Goal: Information Seeking & Learning: Understand process/instructions

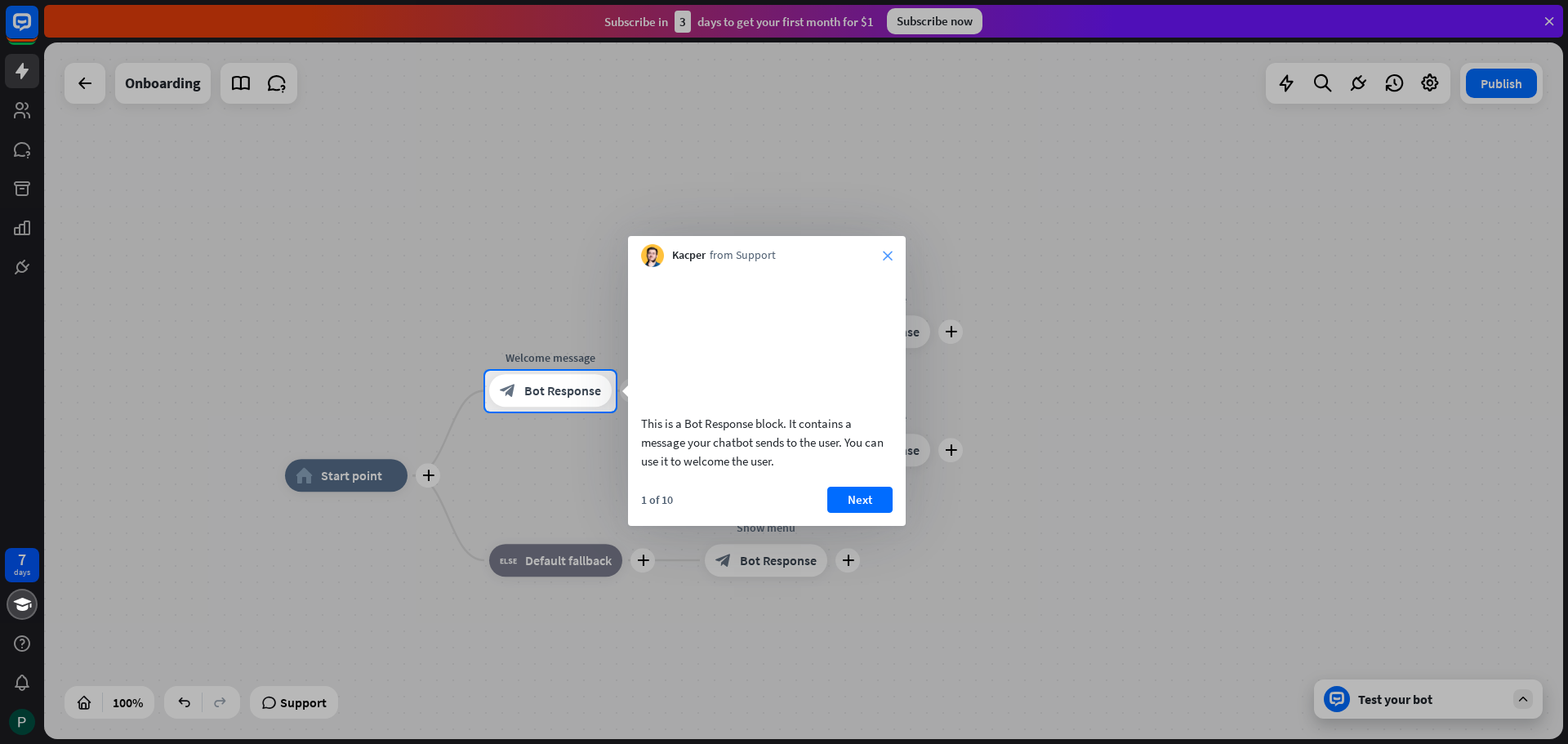
click at [890, 258] on icon "close" at bounding box center [888, 256] width 10 height 10
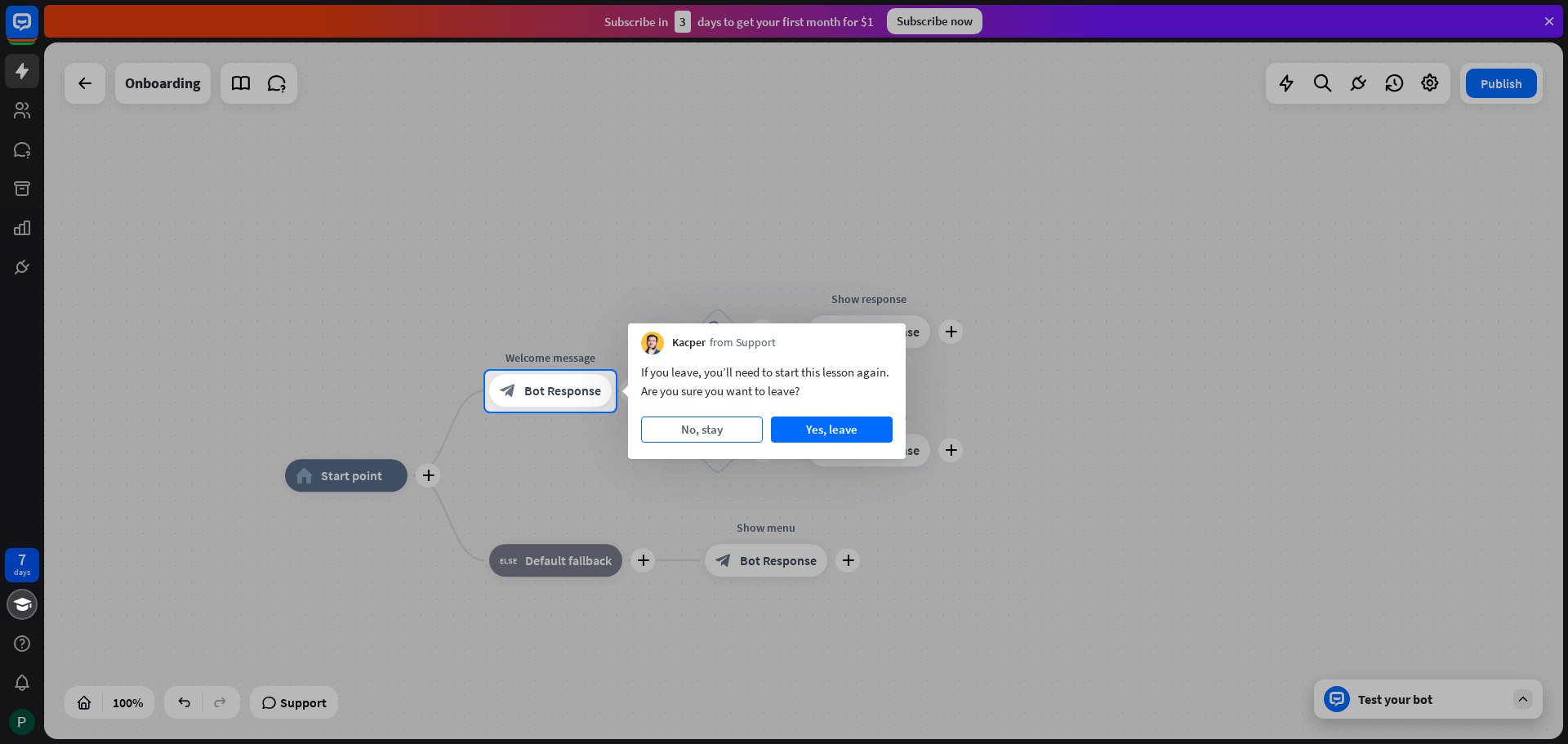
click at [741, 436] on button "No, stay" at bounding box center [702, 429] width 122 height 26
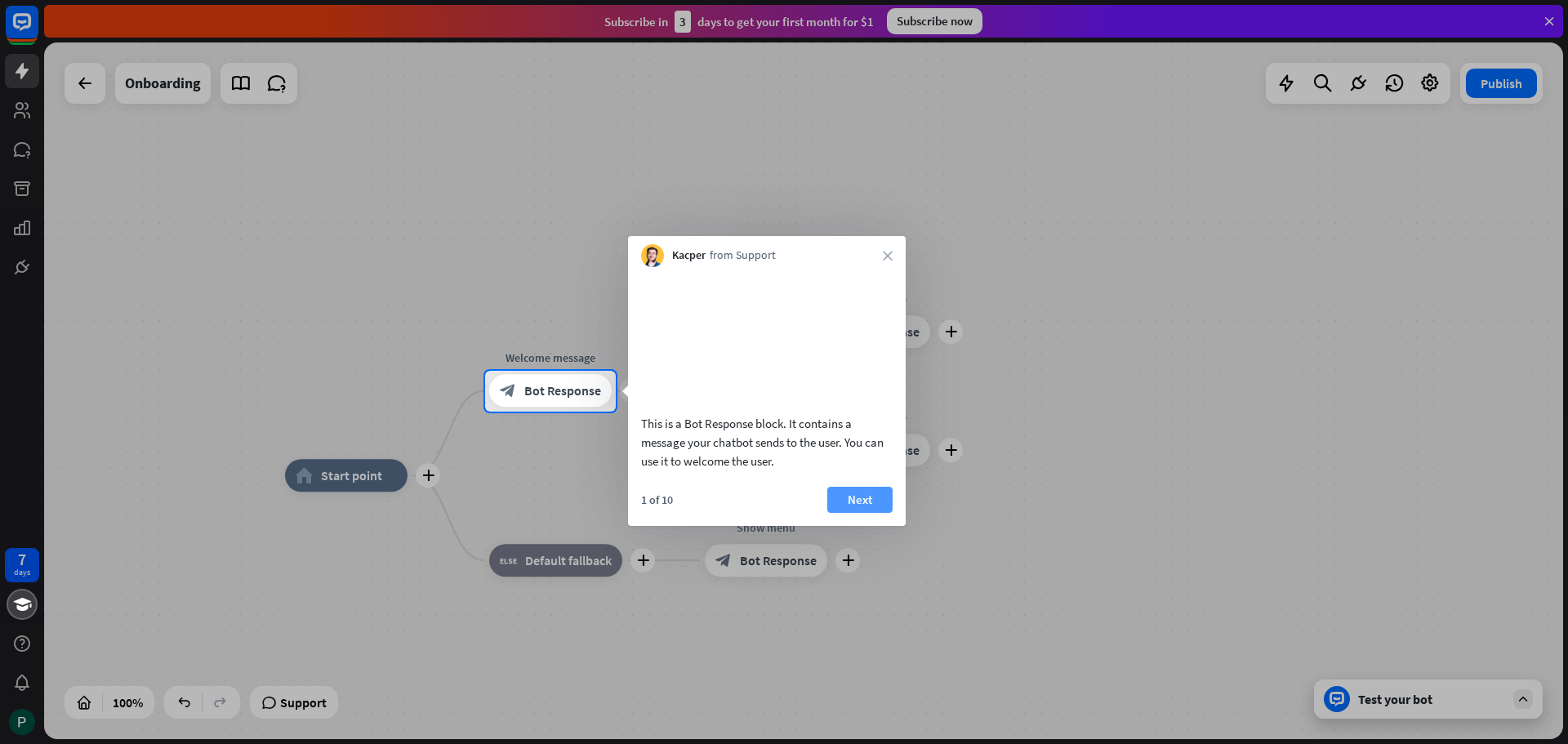
click at [863, 513] on button "Next" at bounding box center [860, 499] width 65 height 26
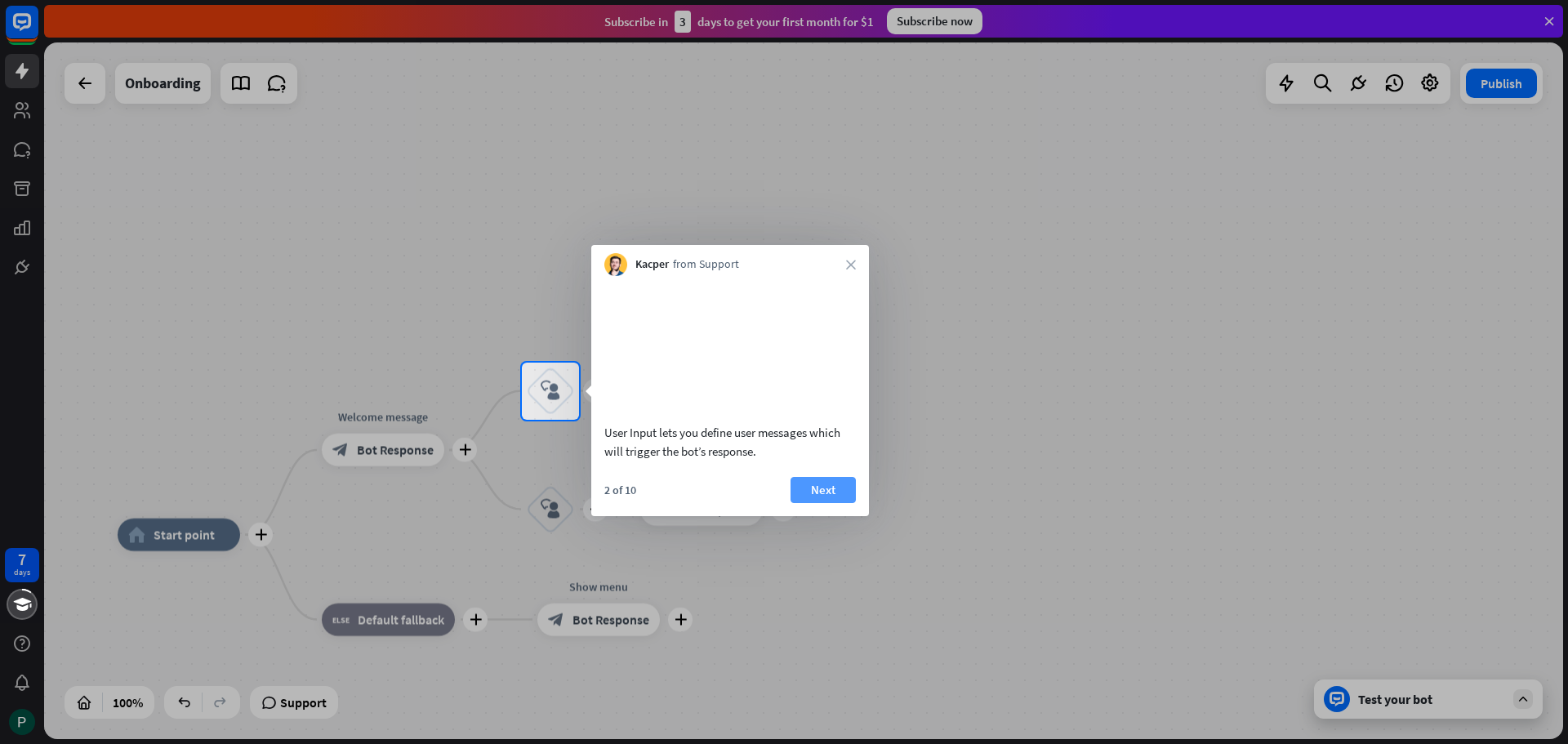
click at [825, 504] on button "Next" at bounding box center [823, 489] width 65 height 26
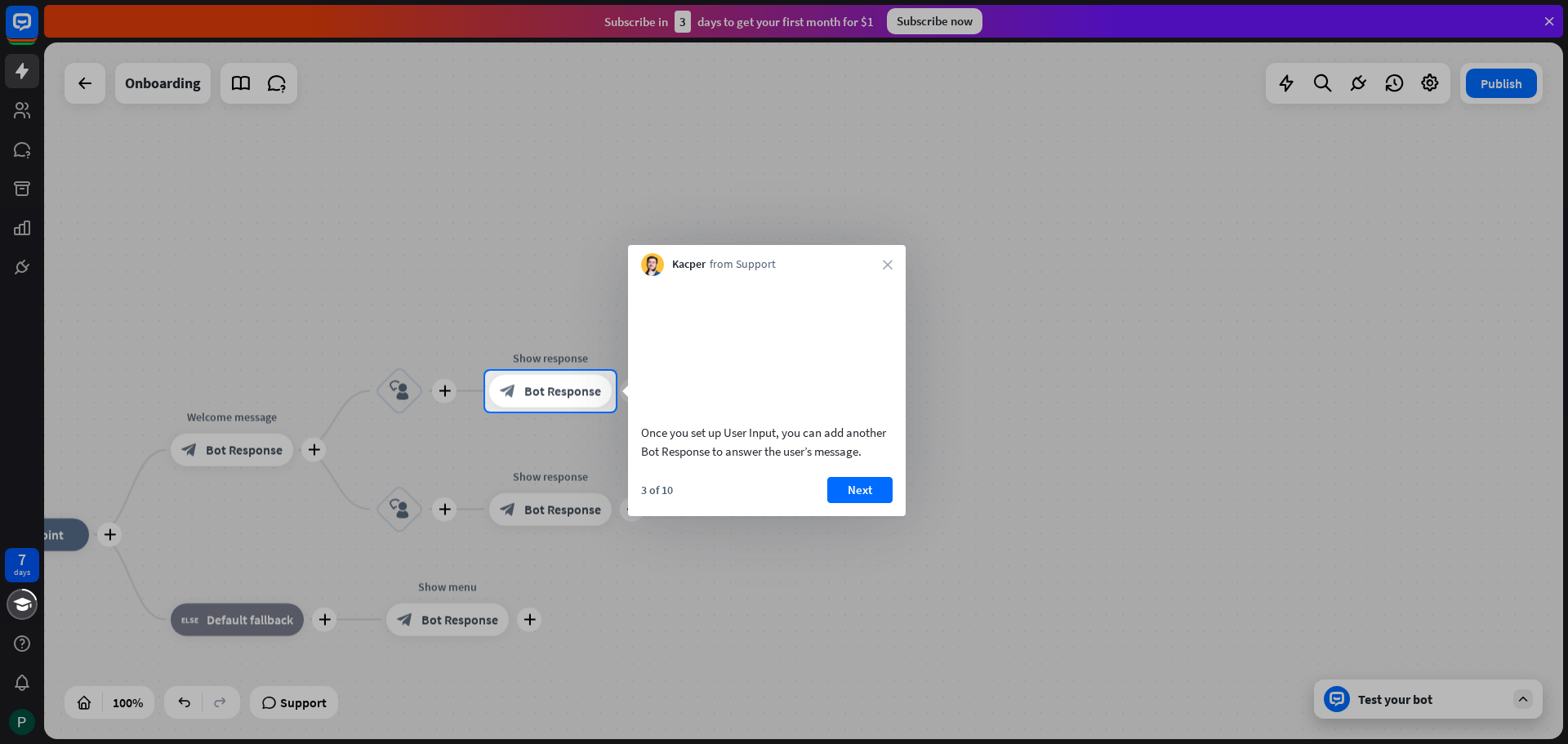
drag, startPoint x: 396, startPoint y: 232, endPoint x: 493, endPoint y: 240, distance: 97.3
click at [490, 239] on div at bounding box center [784, 185] width 1568 height 371
click at [860, 493] on div "Once you set up User Input, you can add another Bot Response to answer the user…" at bounding box center [766, 397] width 278 height 240
click at [862, 504] on button "Next" at bounding box center [860, 489] width 65 height 26
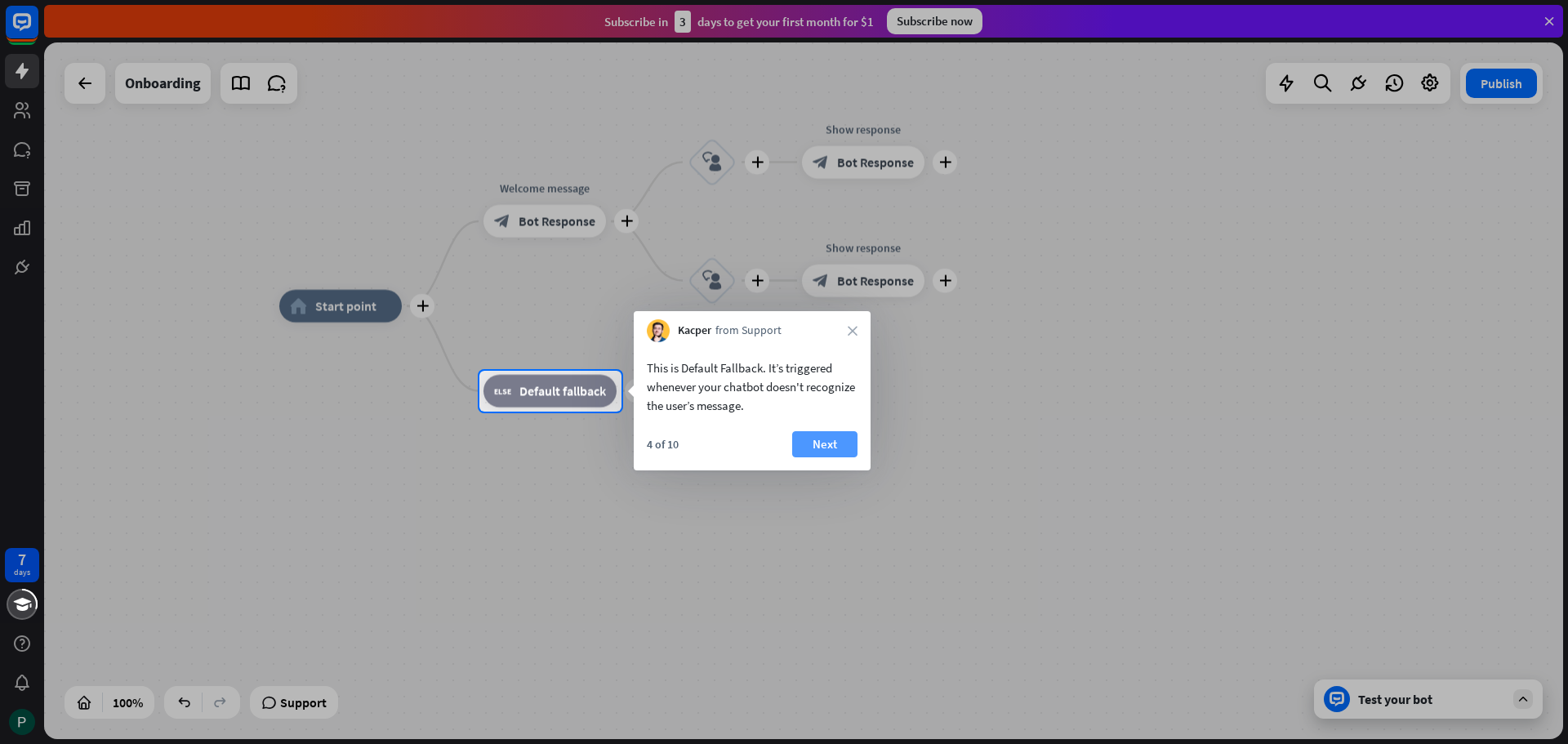
click at [826, 445] on button "Next" at bounding box center [825, 443] width 65 height 26
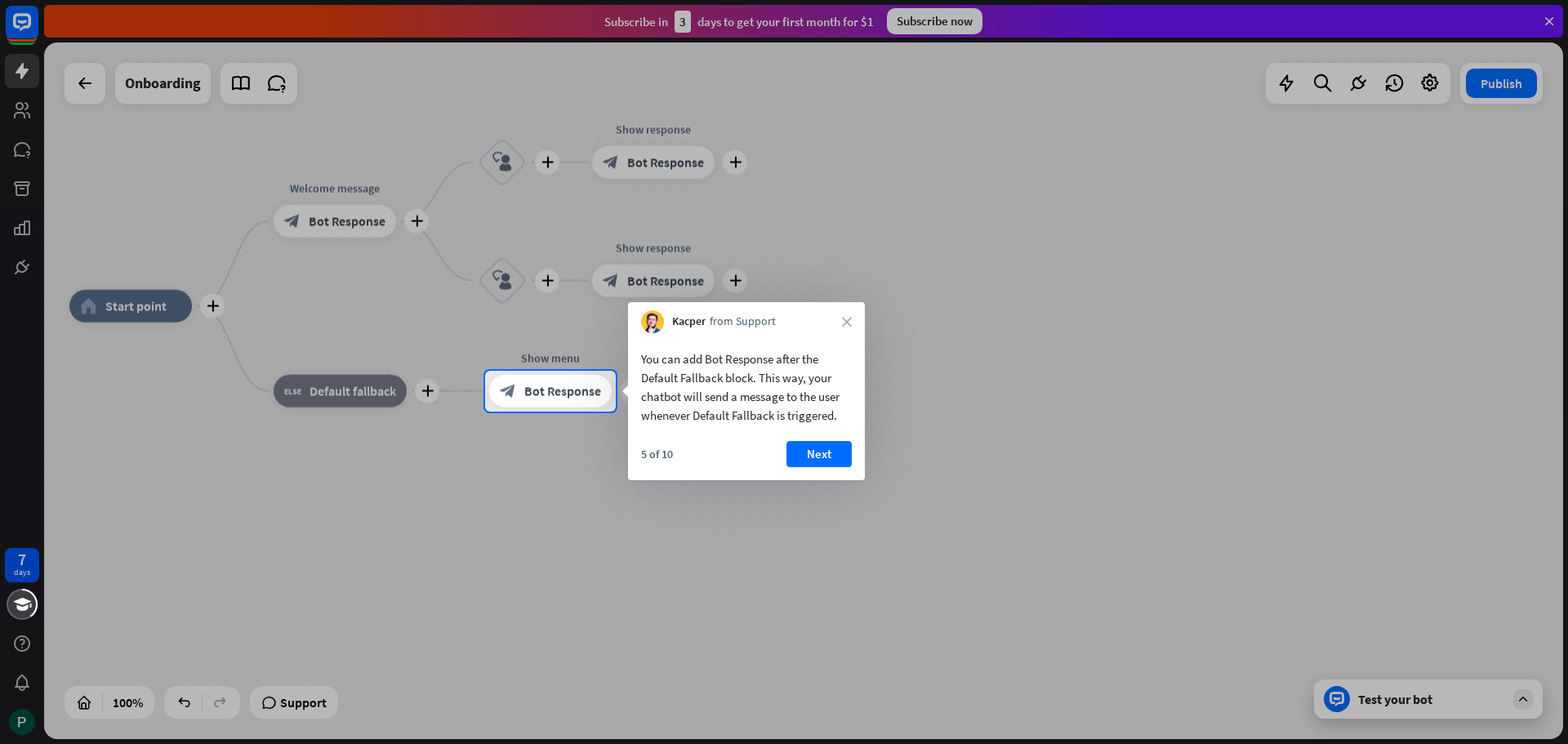
click at [826, 445] on button "Next" at bounding box center [819, 453] width 65 height 26
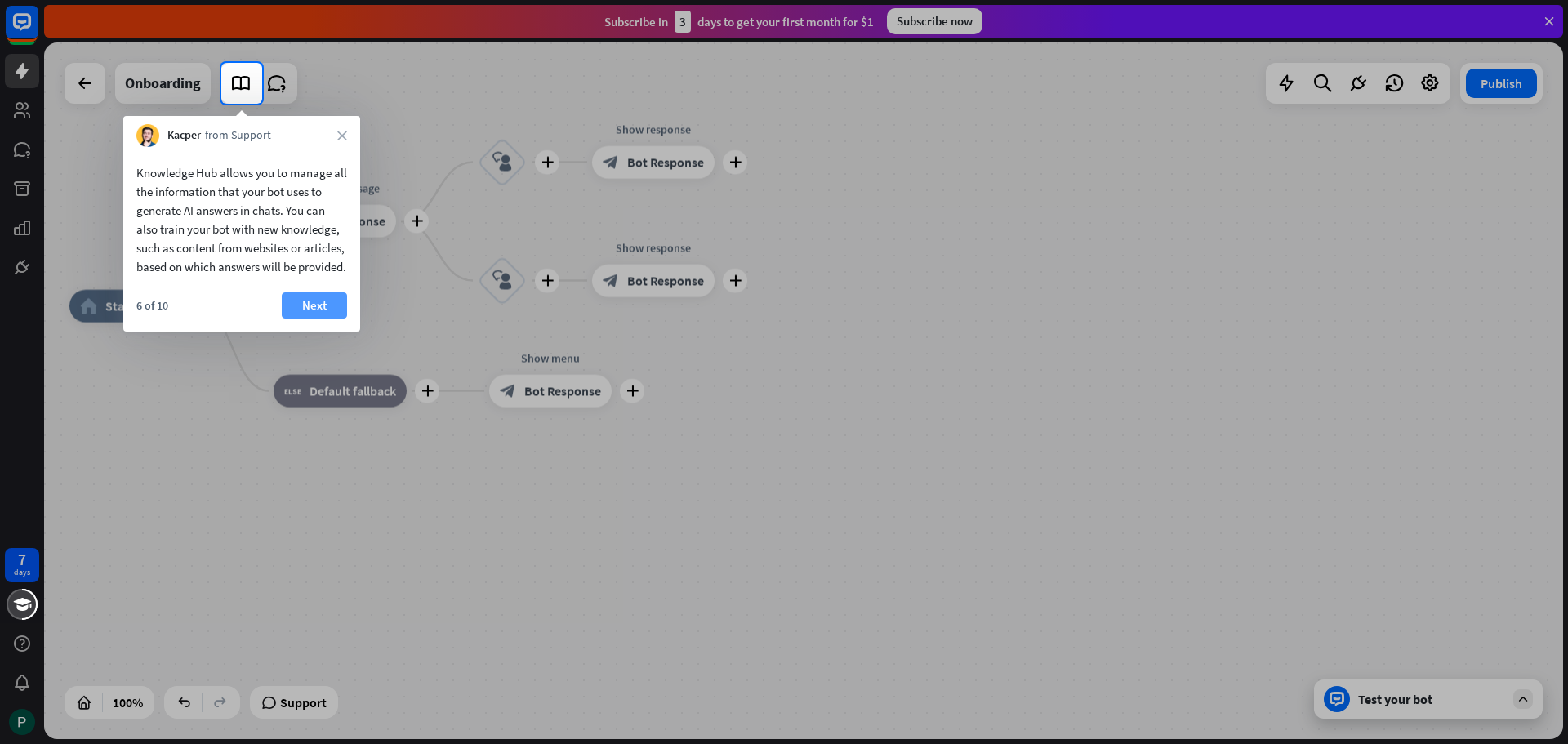
click at [313, 318] on button "Next" at bounding box center [314, 305] width 65 height 26
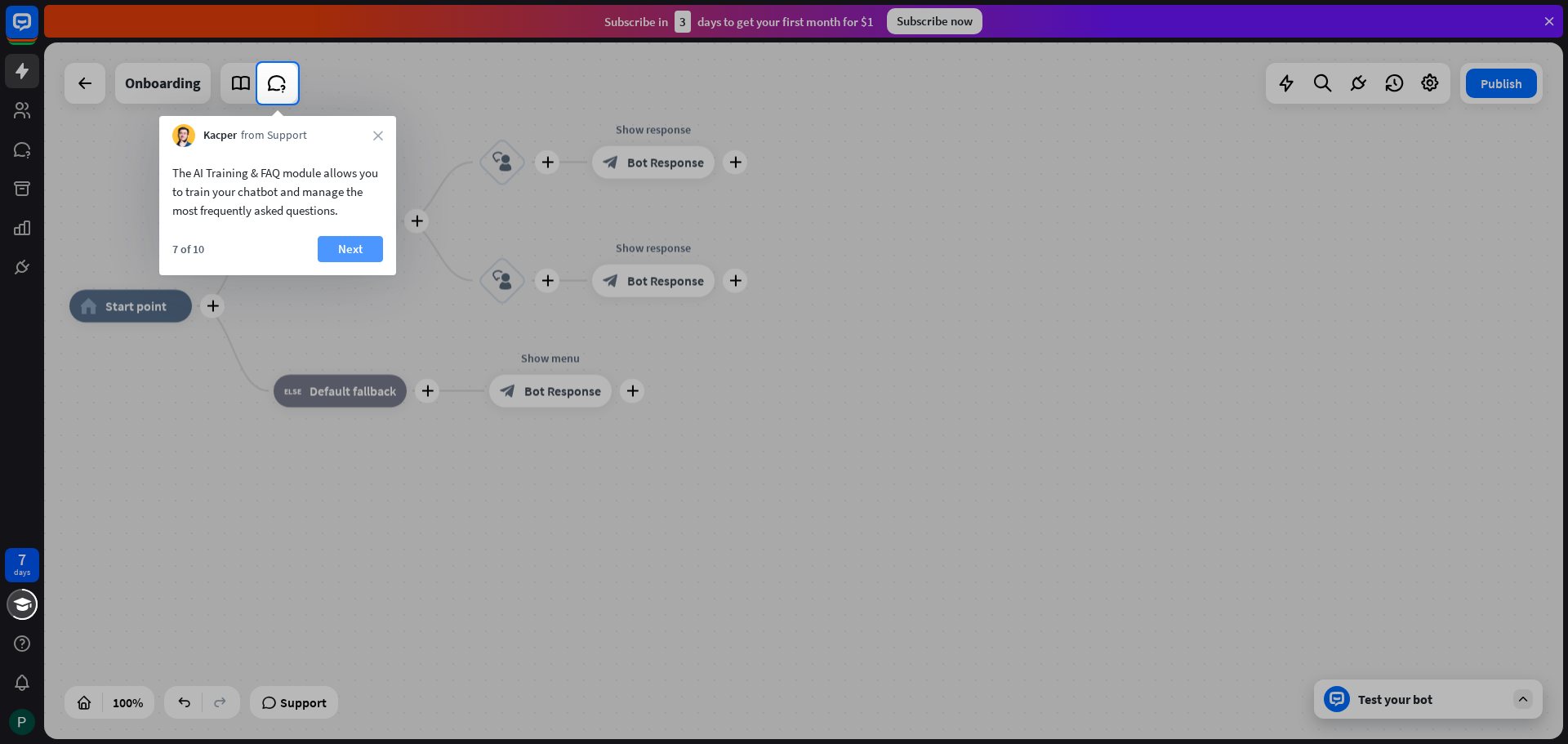
click at [359, 253] on button "Next" at bounding box center [350, 249] width 65 height 26
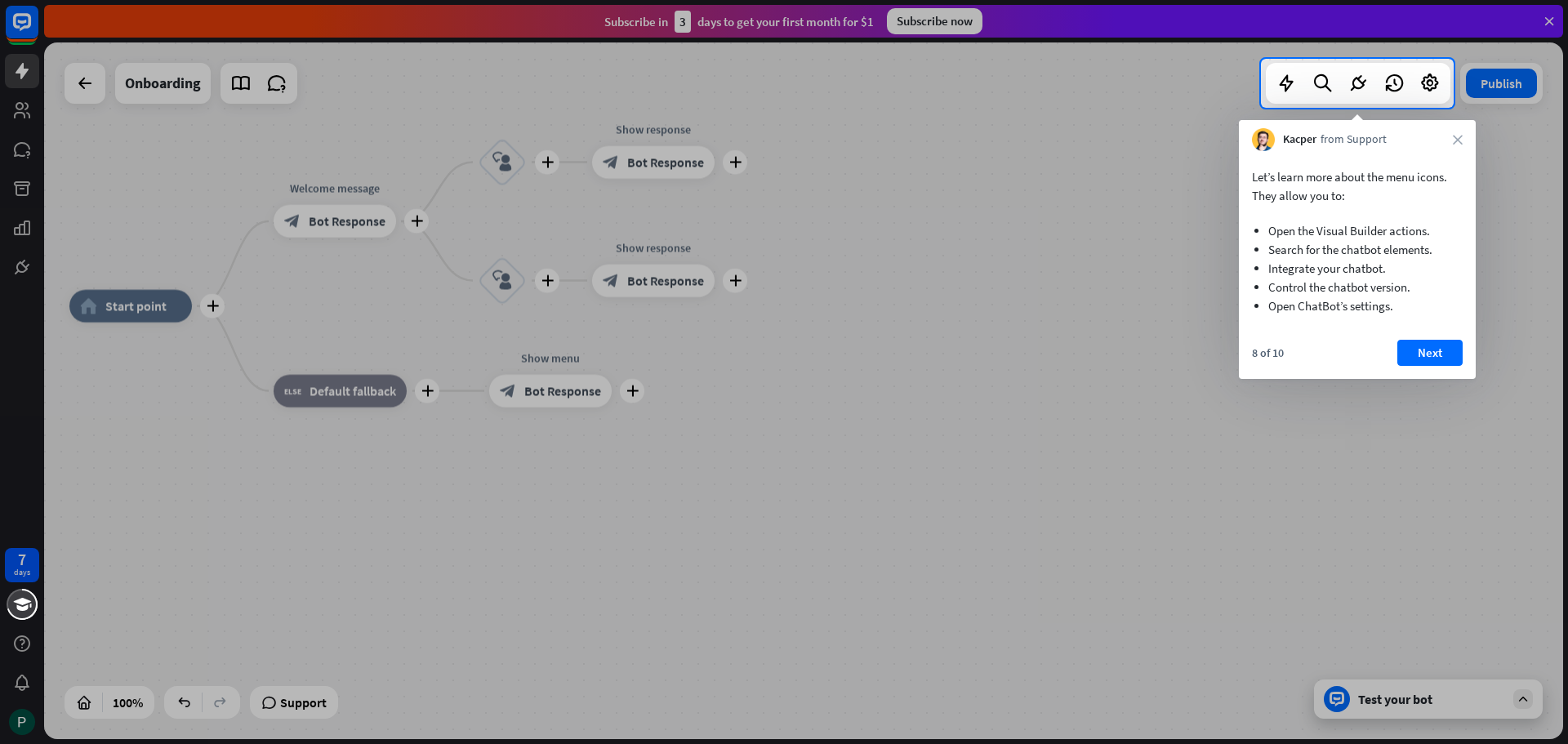
click at [728, 279] on div at bounding box center [784, 426] width 1568 height 636
click at [1429, 346] on button "Next" at bounding box center [1430, 352] width 65 height 26
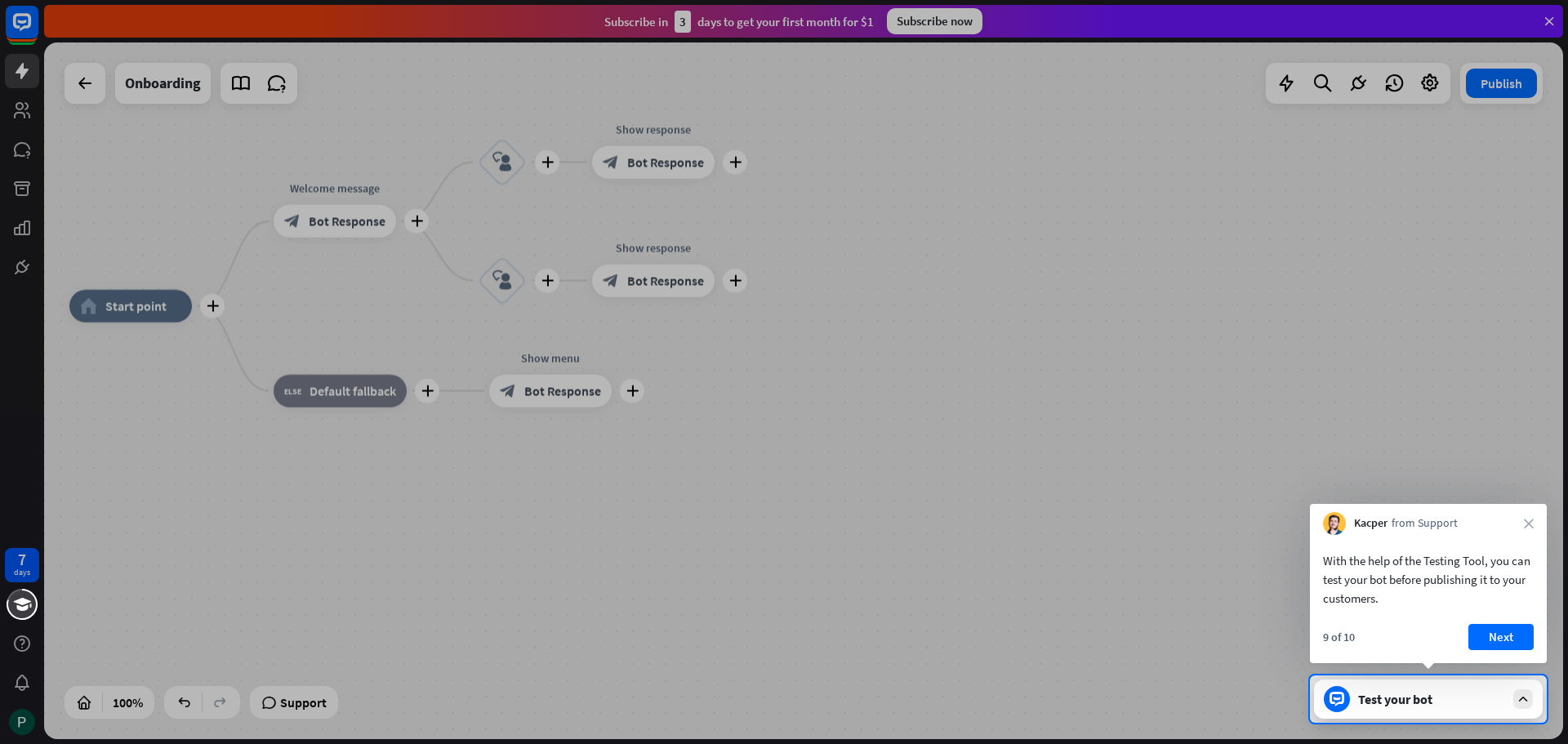
click at [1504, 630] on button "Next" at bounding box center [1501, 636] width 65 height 26
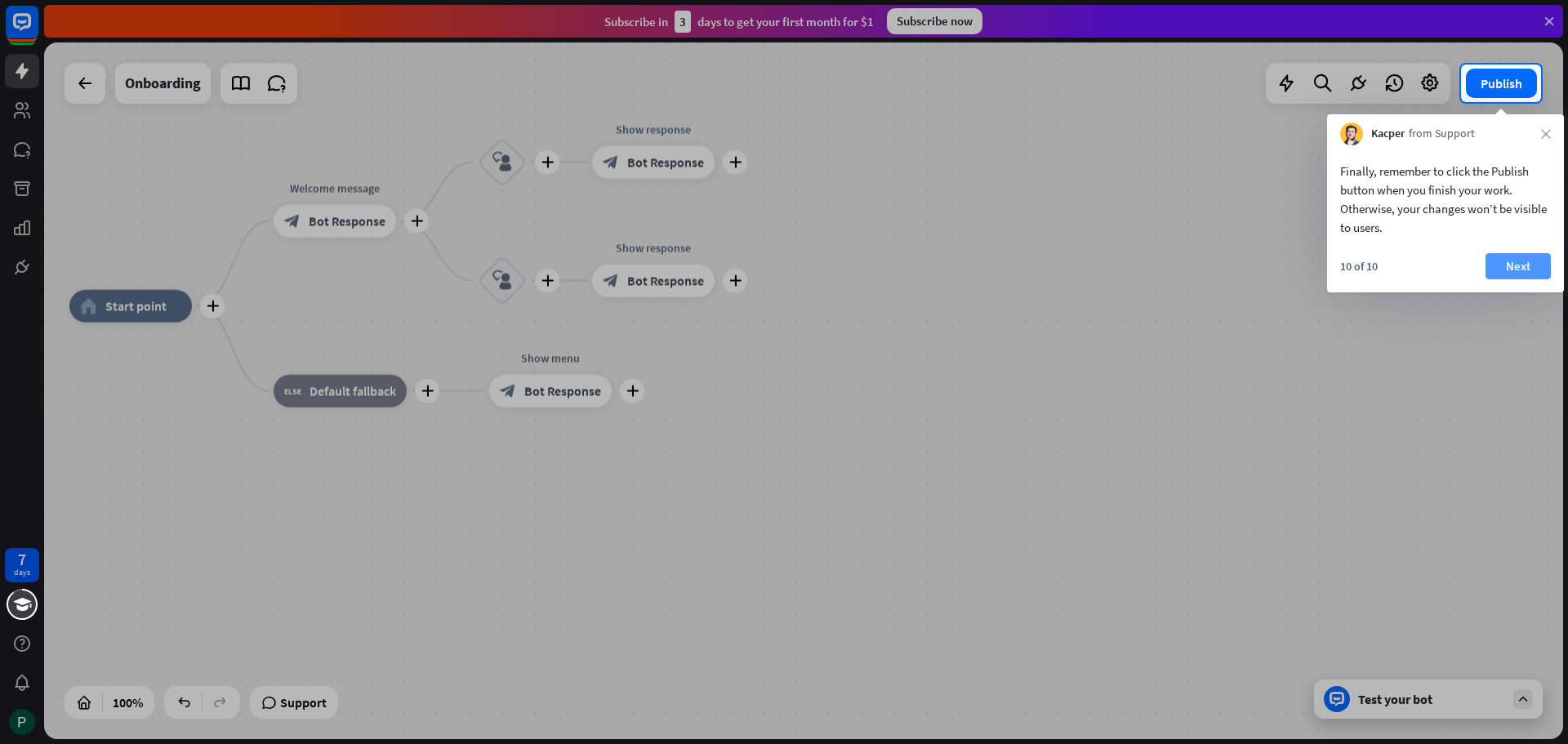
click at [1501, 259] on button "Next" at bounding box center [1518, 266] width 65 height 26
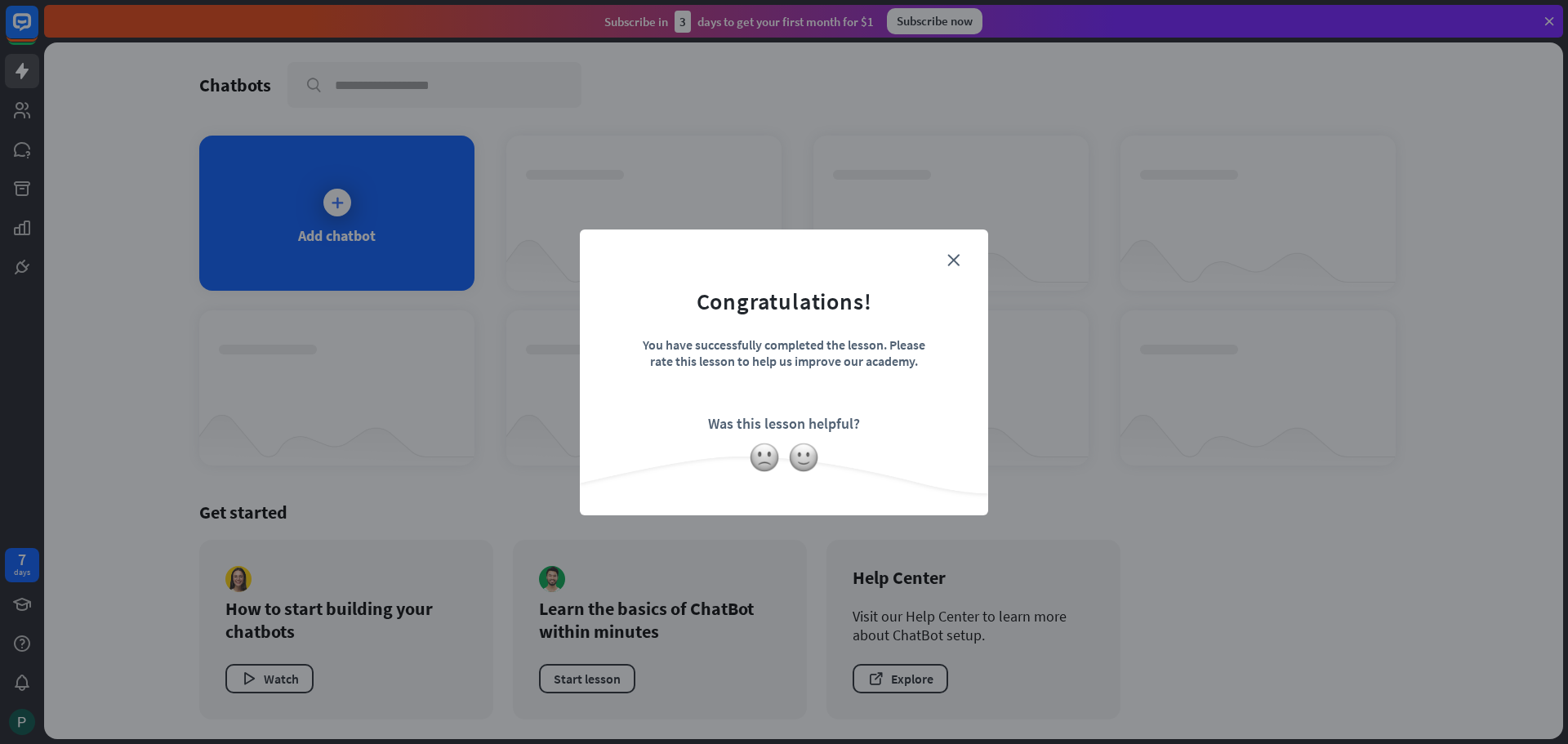
click at [959, 240] on div "close Congratulations! You have successfully completed the lesson. Please rate …" at bounding box center [783, 372] width 408 height 286
click at [953, 254] on icon "close" at bounding box center [953, 260] width 13 height 13
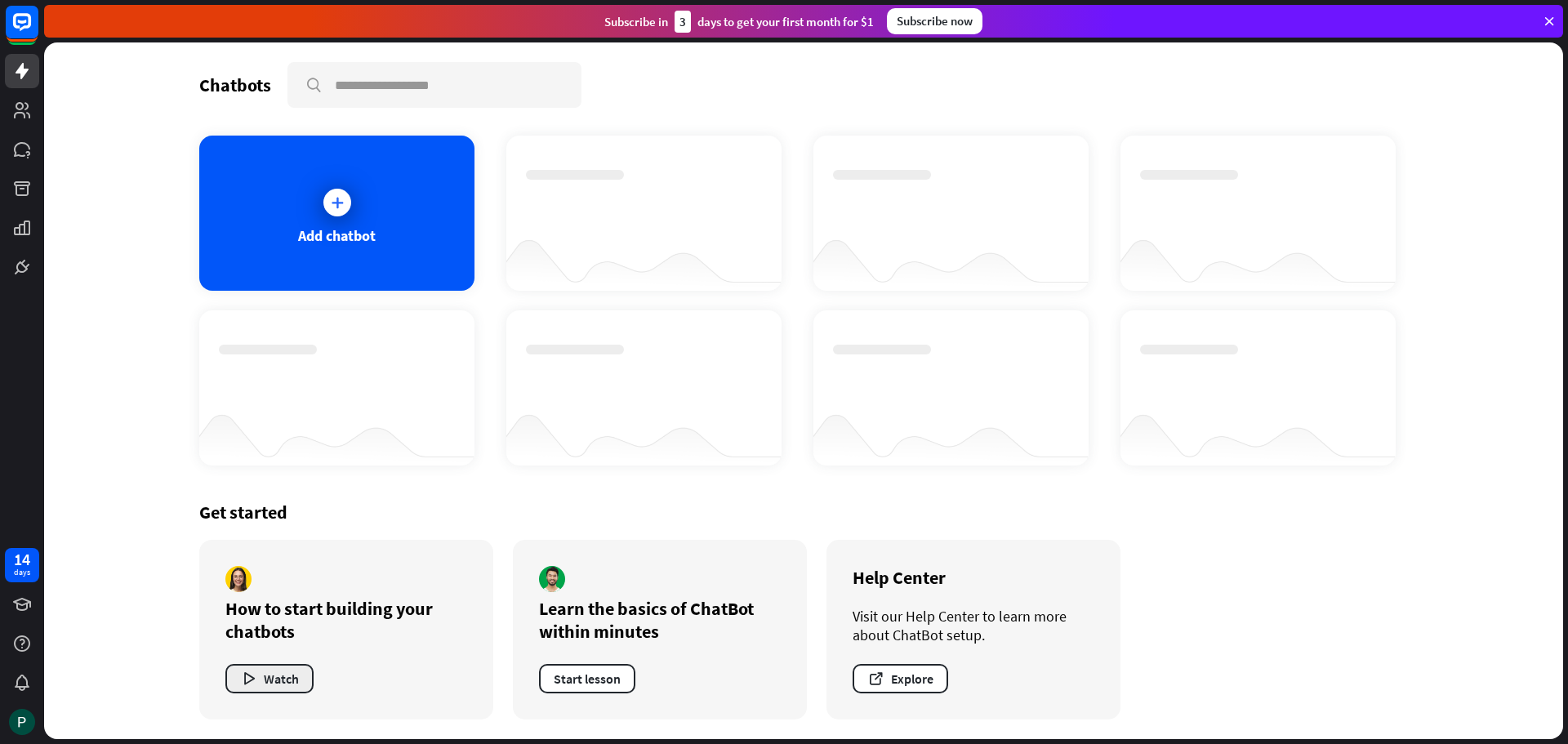
click at [284, 678] on button "Watch" at bounding box center [270, 678] width 89 height 29
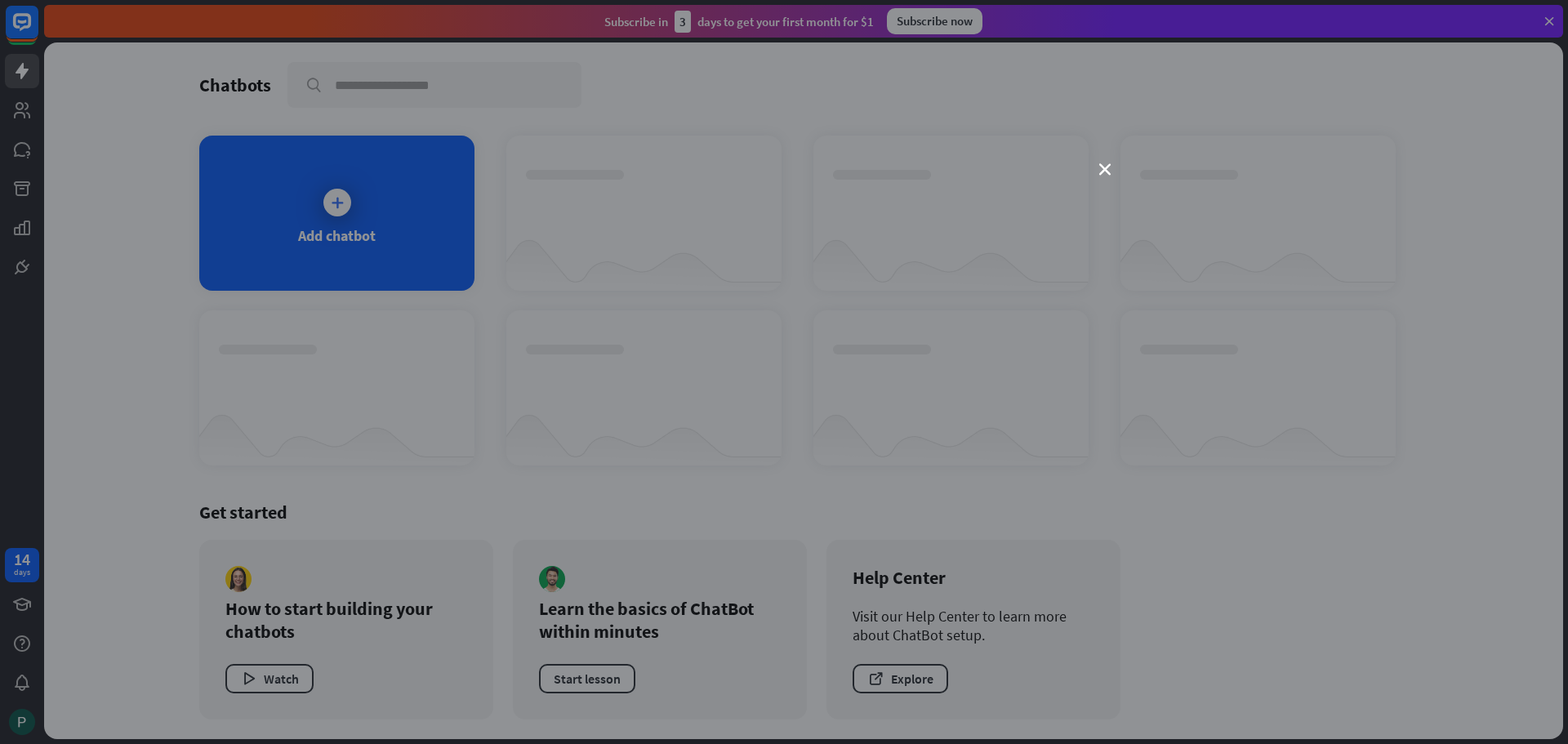
click at [1109, 175] on div "close" at bounding box center [784, 372] width 1568 height 744
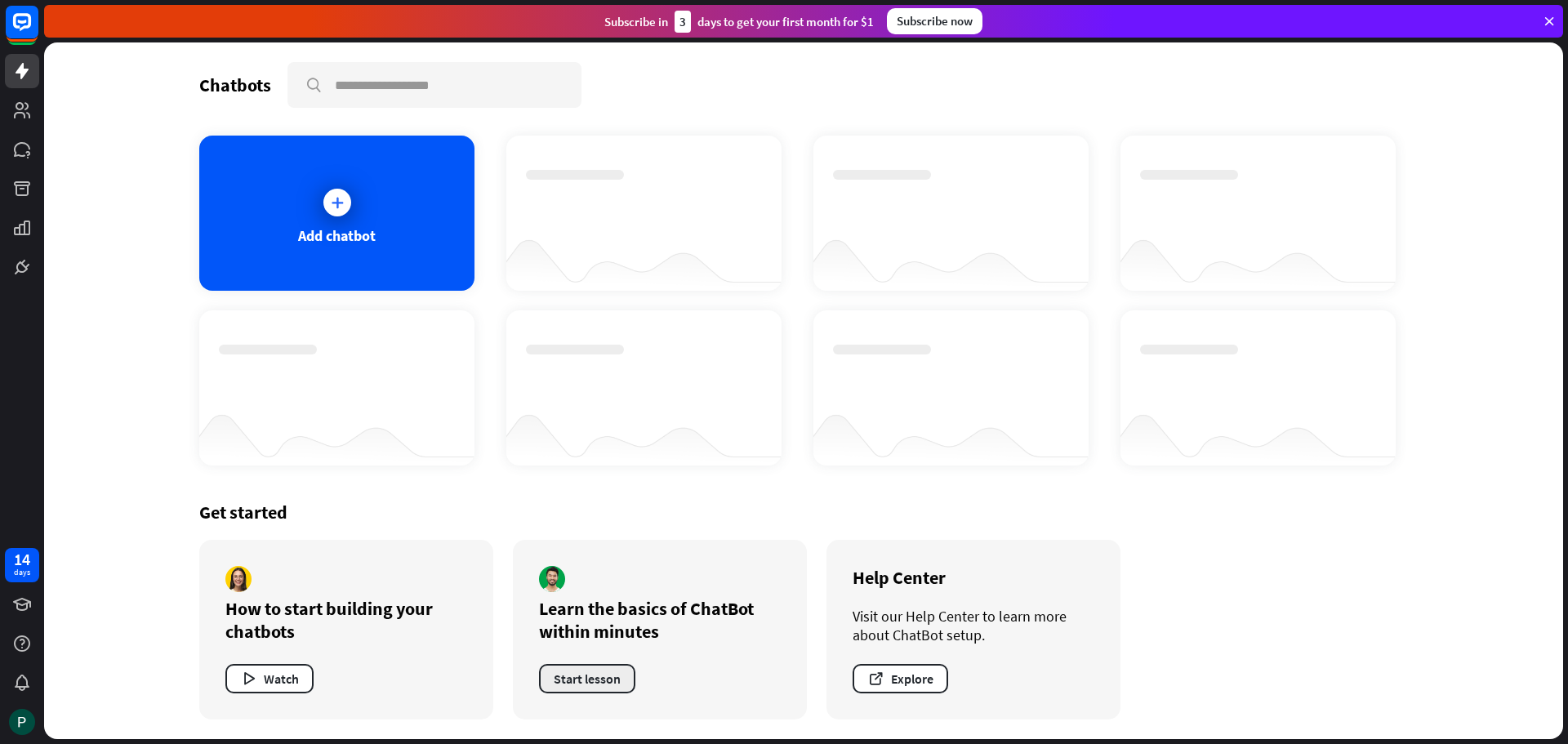
click at [587, 677] on button "Start lesson" at bounding box center [587, 678] width 96 height 29
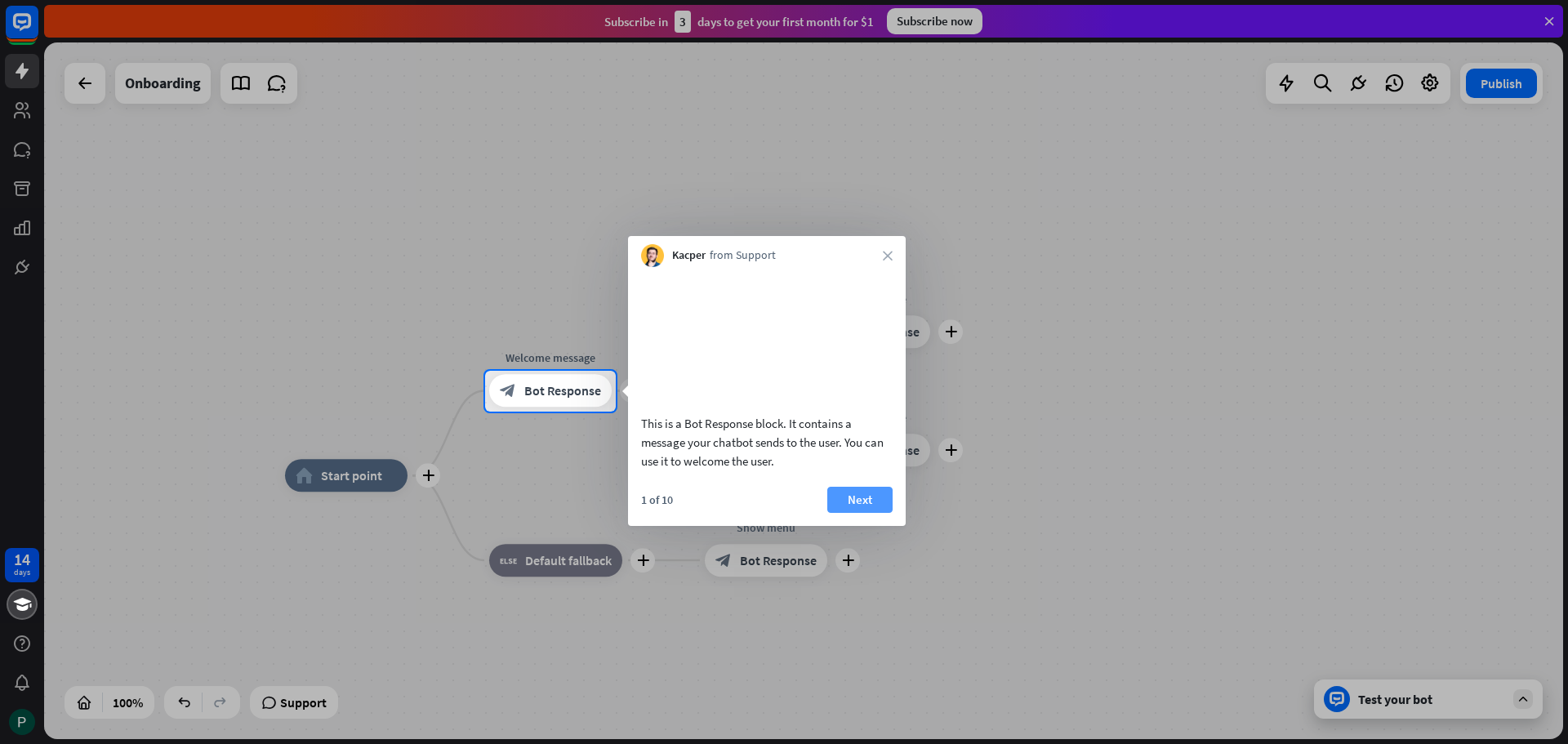
click at [864, 513] on button "Next" at bounding box center [860, 499] width 65 height 26
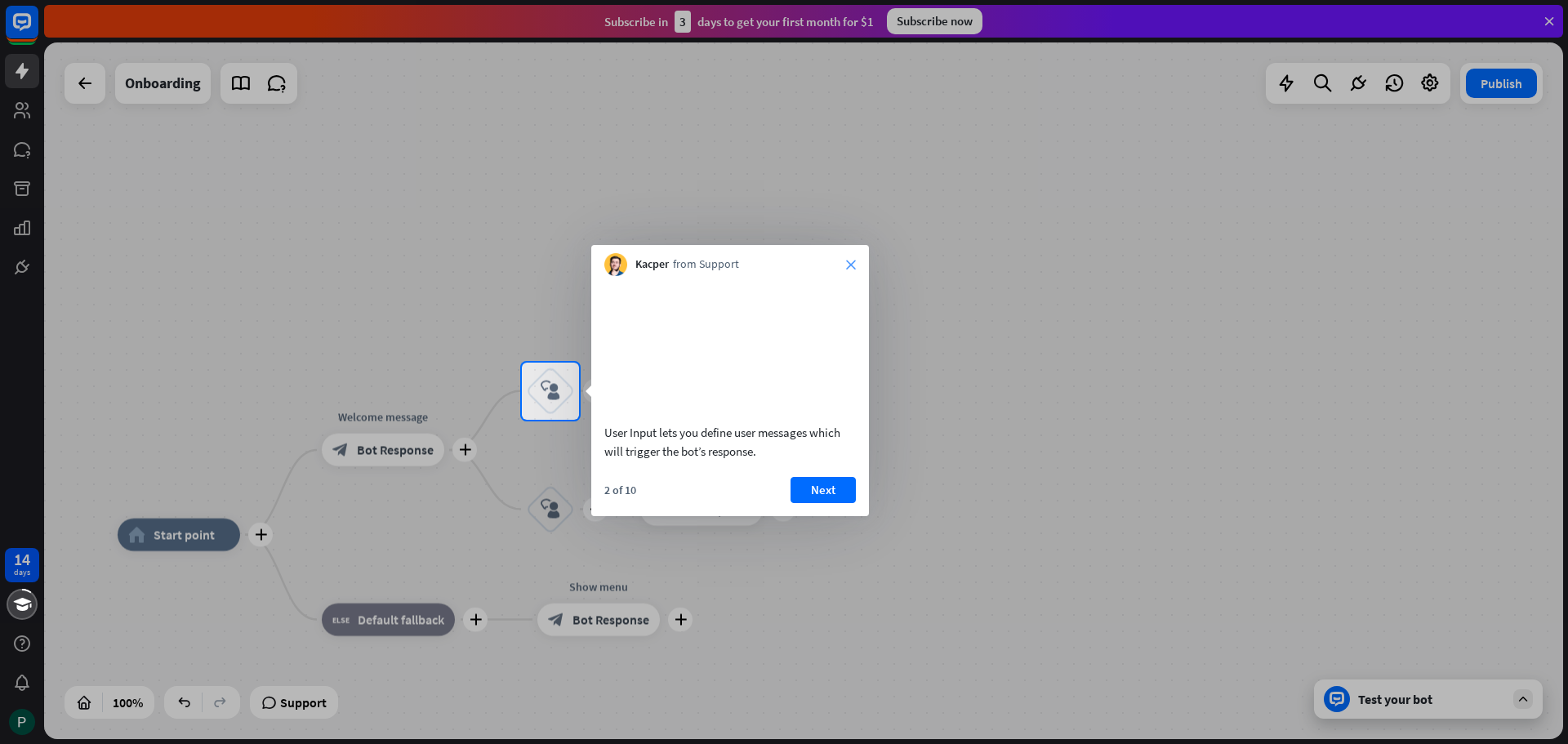
click at [850, 263] on icon "close" at bounding box center [851, 265] width 10 height 10
